Goal: Check status: Check status

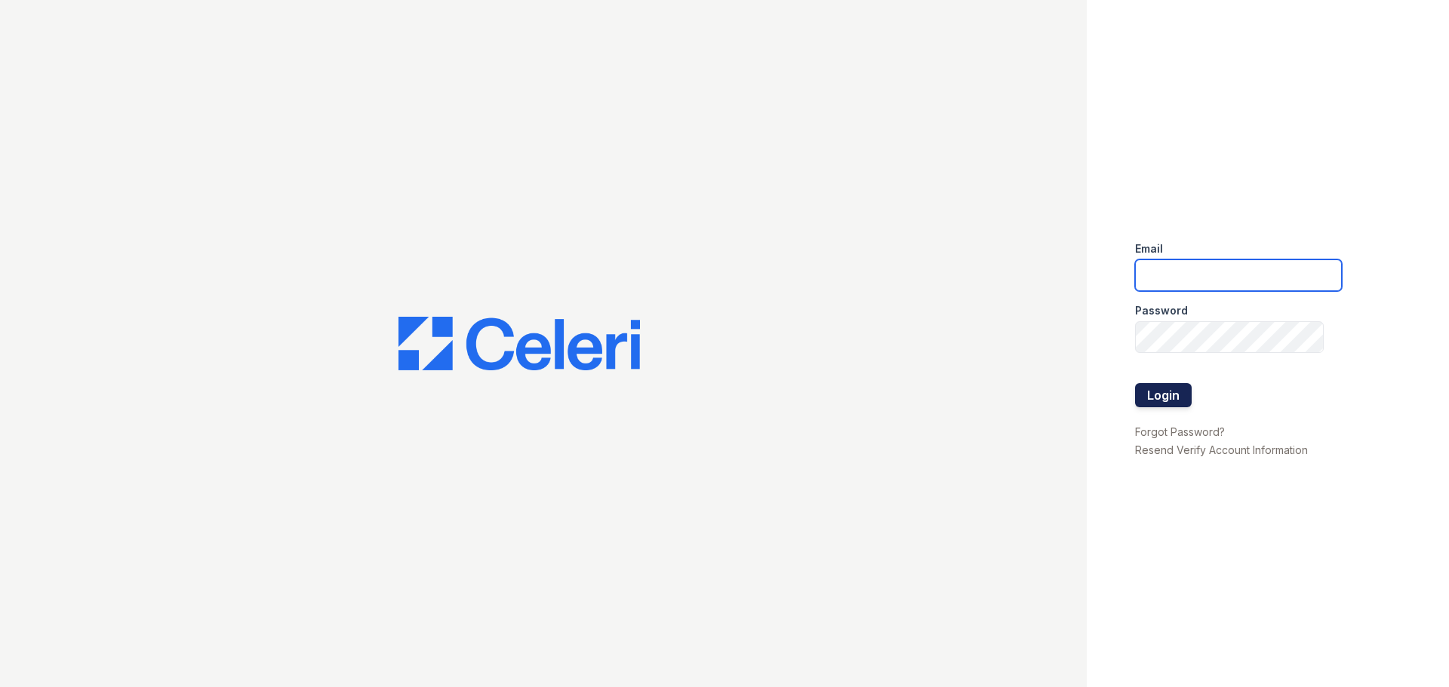
type input "[EMAIL_ADDRESS][PERSON_NAME][DOMAIN_NAME]"
click at [1153, 396] on button "Login" at bounding box center [1163, 395] width 57 height 24
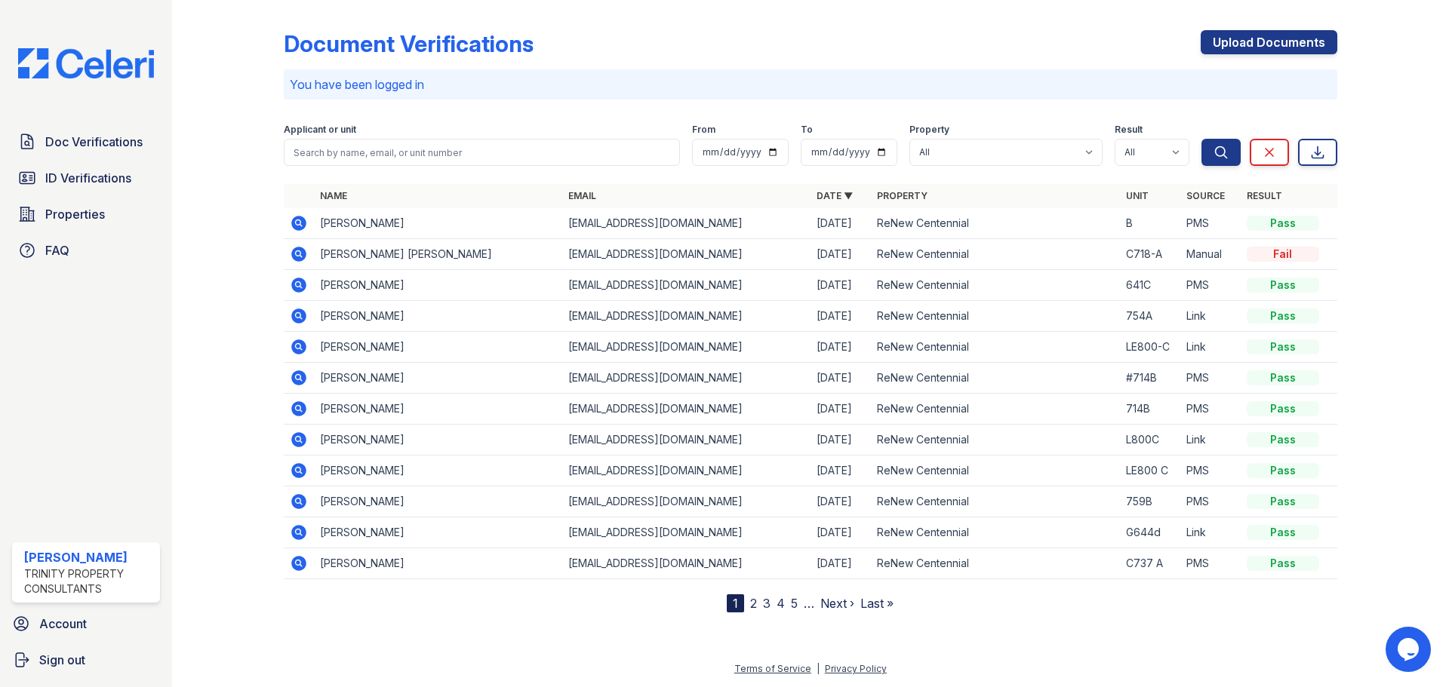
click at [292, 225] on icon at bounding box center [298, 223] width 15 height 15
